Goal: Go to known website: Access a specific website the user already knows

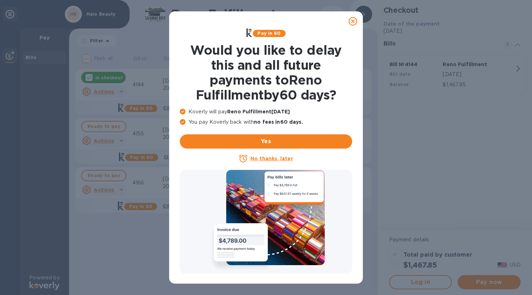
click at [350, 23] on icon at bounding box center [352, 21] width 9 height 9
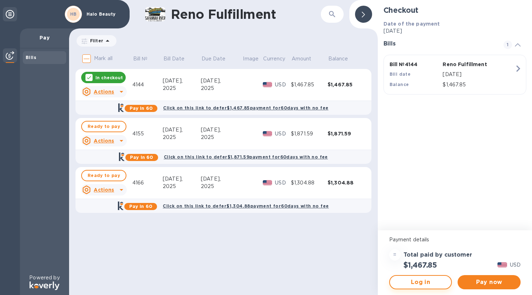
click at [437, 284] on span "Log in" at bounding box center [420, 282] width 50 height 9
